Goal: Download file/media

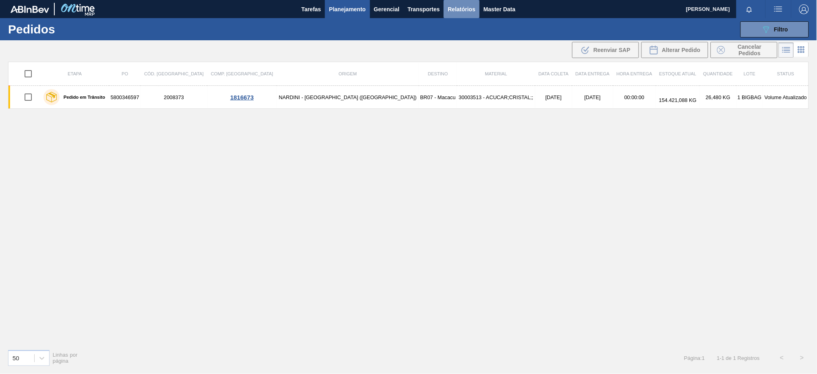
click at [466, 5] on span "Relatórios" at bounding box center [461, 9] width 27 height 10
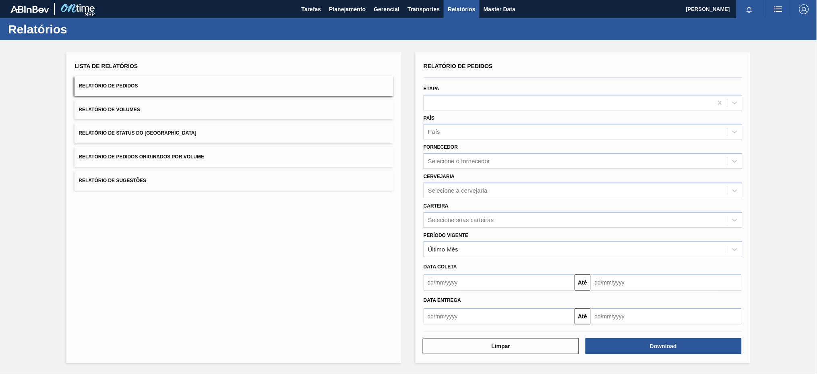
click at [272, 152] on button "Relatório de Pedidos Originados por Volume" at bounding box center [234, 157] width 319 height 20
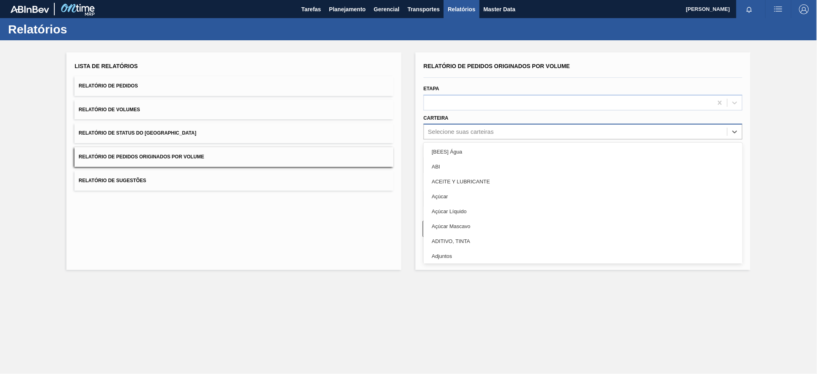
click at [490, 131] on div "Selecione suas carteiras" at bounding box center [461, 132] width 66 height 7
type input "pre"
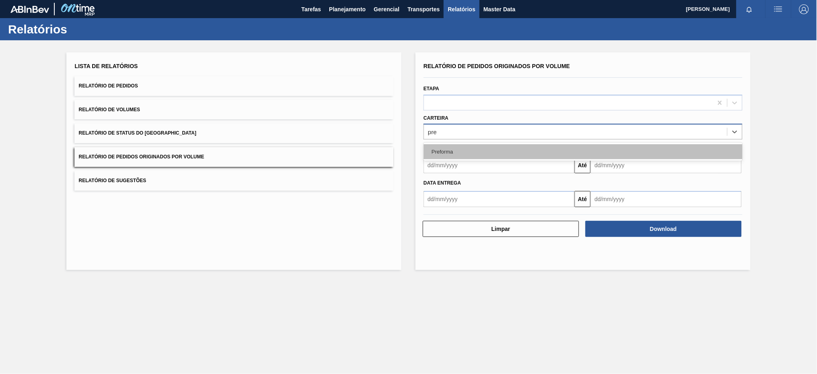
click at [472, 147] on div "Preforma" at bounding box center [583, 151] width 319 height 15
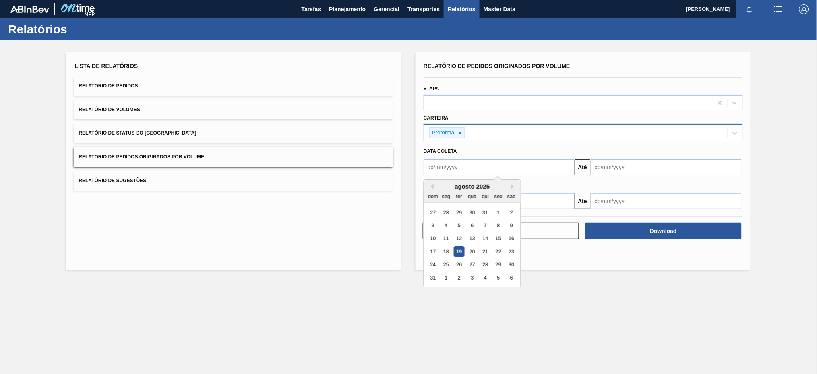
click at [460, 162] on input "text" at bounding box center [499, 167] width 151 height 16
click at [432, 184] on button "Previous Month" at bounding box center [431, 187] width 6 height 6
click at [435, 238] on div "13" at bounding box center [433, 238] width 11 height 11
type input "[DATE]"
click at [643, 163] on input "text" at bounding box center [666, 167] width 151 height 16
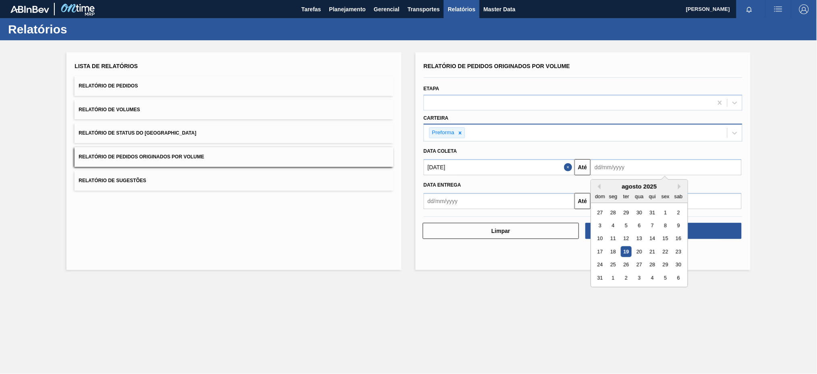
click at [627, 251] on div "19" at bounding box center [626, 251] width 11 height 11
type input "[DATE]"
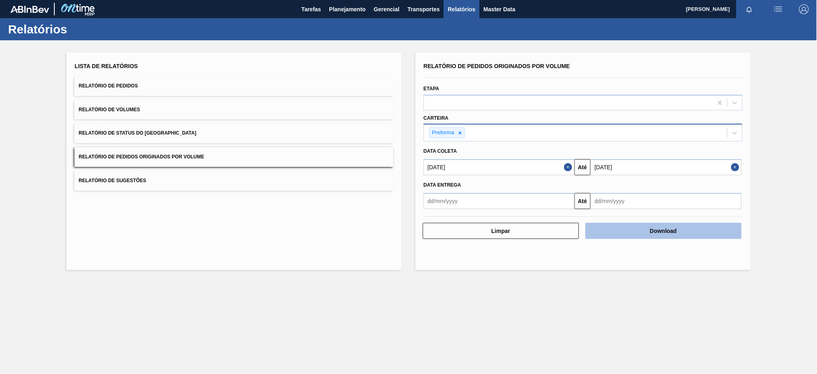
click at [636, 229] on button "Download" at bounding box center [664, 231] width 156 height 16
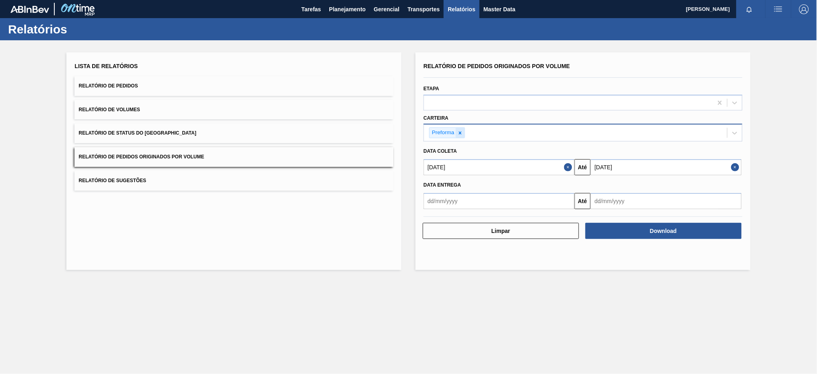
click at [460, 132] on icon at bounding box center [460, 132] width 3 height 3
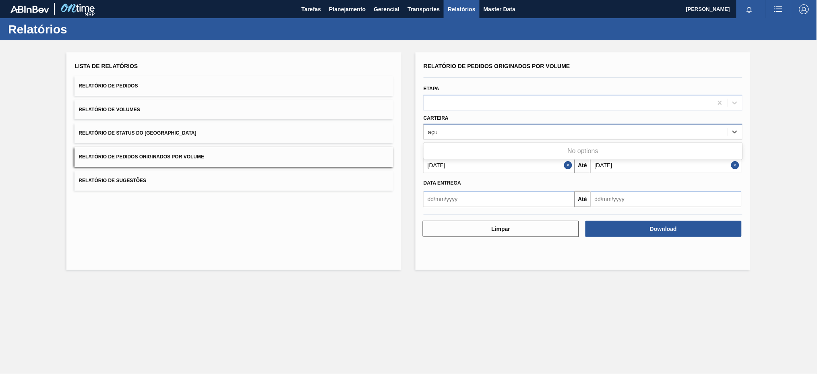
type input "aç"
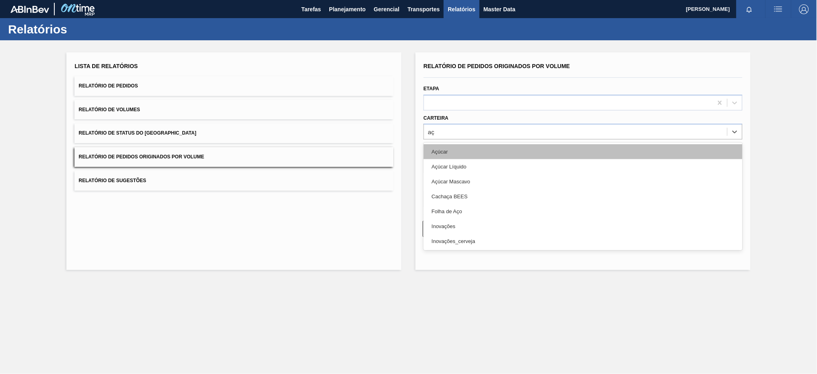
click at [442, 156] on div "Açúcar" at bounding box center [583, 151] width 319 height 15
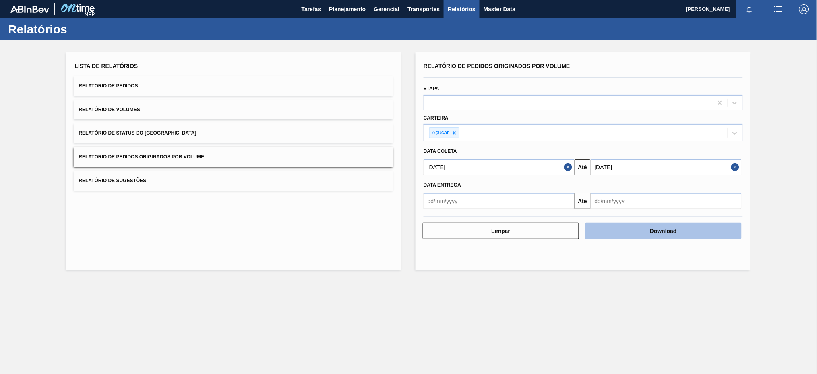
click at [647, 235] on button "Download" at bounding box center [664, 231] width 156 height 16
